Goal: Task Accomplishment & Management: Manage account settings

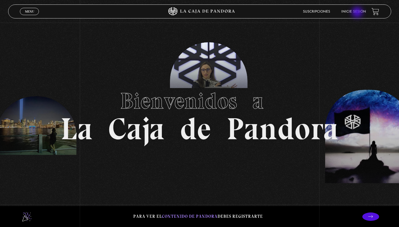
click at [358, 13] on link "Inicie sesión" at bounding box center [354, 11] width 25 height 3
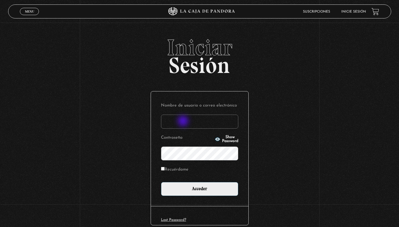
click at [184, 122] on input "Nombre de usuario o correo electrónico" at bounding box center [199, 122] width 77 height 14
type input "[EMAIL_ADDRESS][DOMAIN_NAME]"
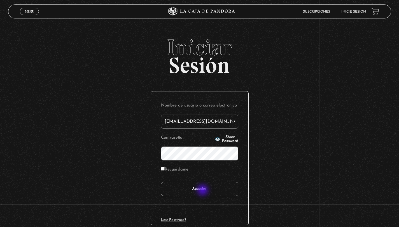
click at [203, 191] on input "Acceder" at bounding box center [199, 189] width 77 height 14
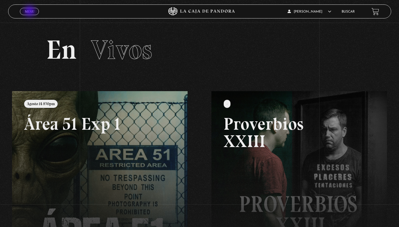
click at [30, 12] on span "Menu" at bounding box center [29, 11] width 9 height 3
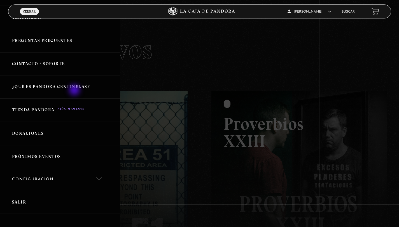
scroll to position [70, 0]
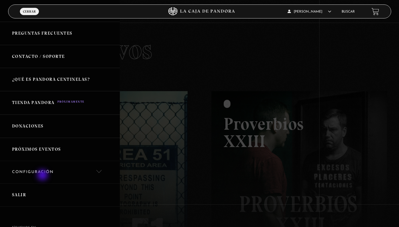
click at [43, 176] on link "Configuración" at bounding box center [60, 172] width 120 height 23
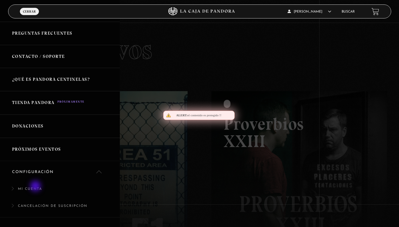
click at [36, 187] on link "Mi cuenta" at bounding box center [60, 192] width 120 height 17
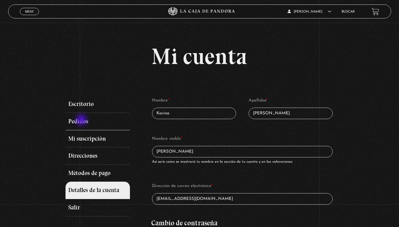
click at [82, 121] on link "Pedidos" at bounding box center [98, 121] width 64 height 17
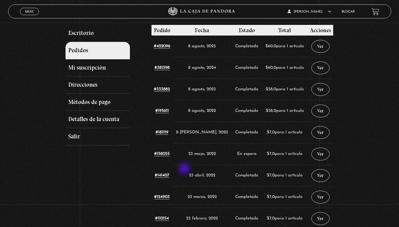
scroll to position [67, 0]
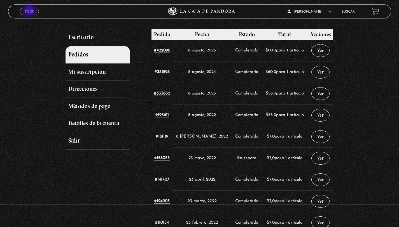
click at [30, 11] on span "Menu" at bounding box center [29, 11] width 9 height 3
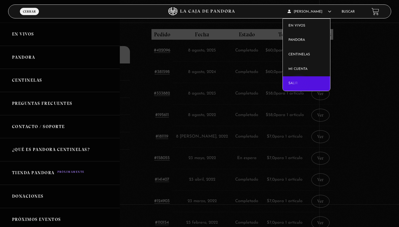
click at [300, 84] on link "Salir" at bounding box center [306, 83] width 47 height 15
